Goal: Task Accomplishment & Management: Manage account settings

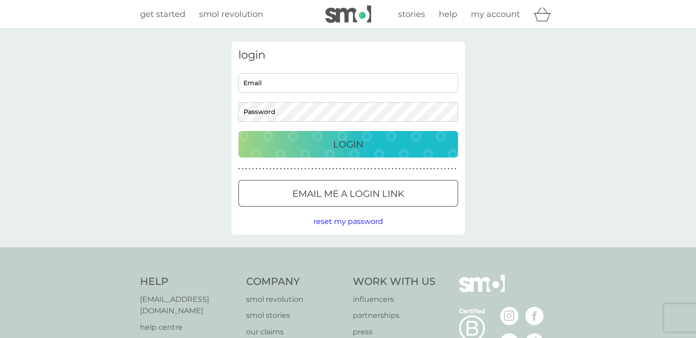
type input "[EMAIL_ADDRESS][DOMAIN_NAME]"
click at [341, 141] on p "Login" at bounding box center [348, 144] width 30 height 15
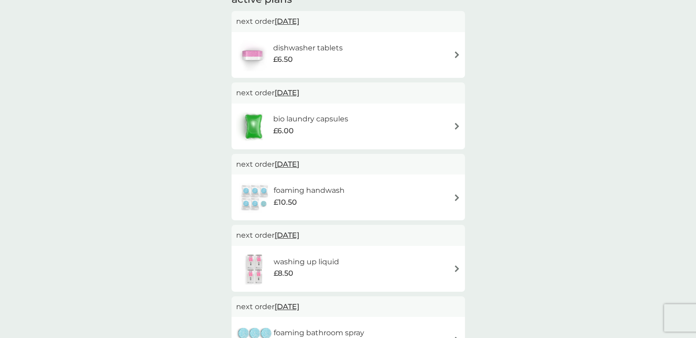
scroll to position [195, 0]
